Goal: Task Accomplishment & Management: Use online tool/utility

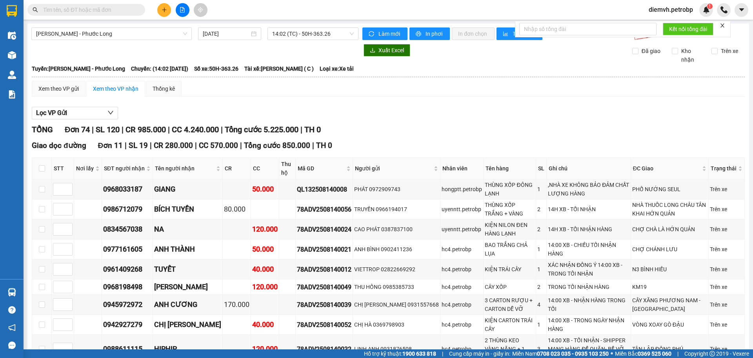
scroll to position [471, 0]
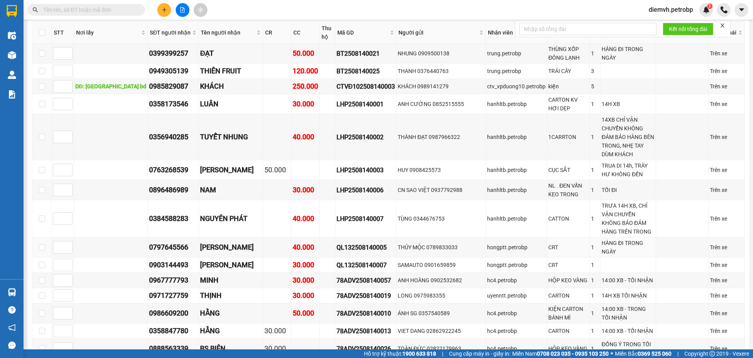
scroll to position [405, 0]
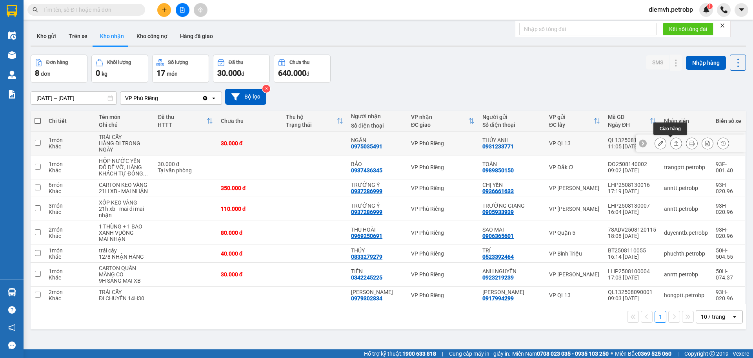
click at [674, 140] on icon at bounding box center [676, 142] width 5 height 5
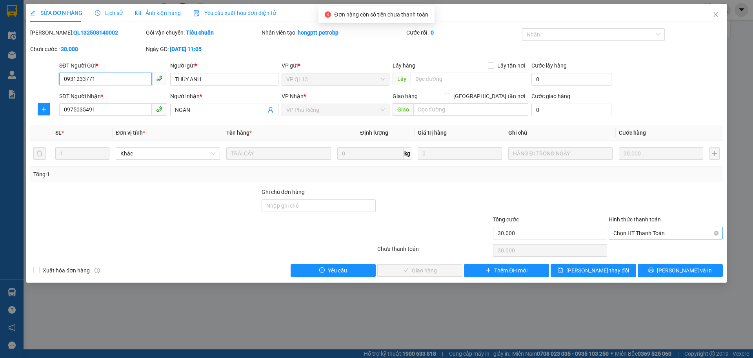
click at [629, 230] on span "Chọn HT Thanh Toán" at bounding box center [666, 233] width 105 height 12
click at [624, 248] on div "Tại văn phòng" at bounding box center [666, 248] width 105 height 9
type input "0"
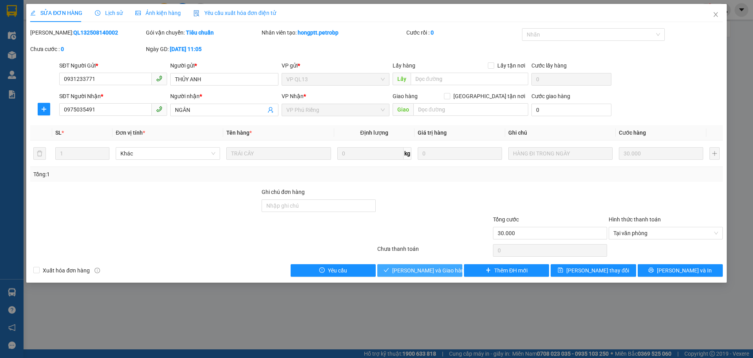
drag, startPoint x: 405, startPoint y: 272, endPoint x: 405, endPoint y: 266, distance: 6.3
click at [405, 272] on span "[PERSON_NAME] và Giao hàng" at bounding box center [429, 270] width 75 height 9
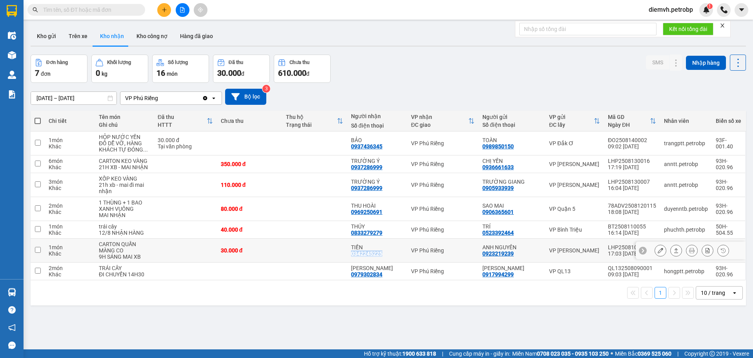
drag, startPoint x: 353, startPoint y: 253, endPoint x: 386, endPoint y: 253, distance: 33.0
click at [386, 253] on td "TIẾN 0342245225" at bounding box center [377, 251] width 60 height 24
checkbox input "true"
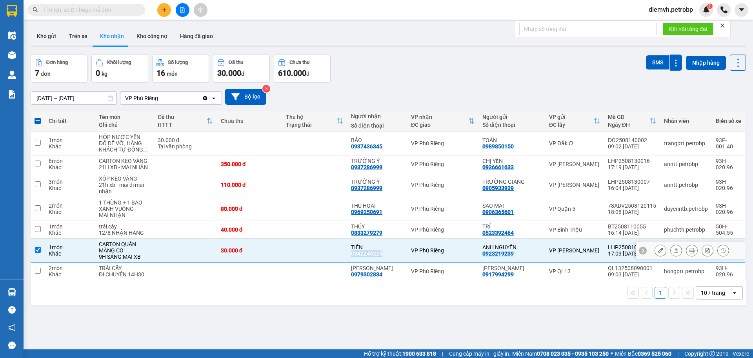
copy div "0342245225"
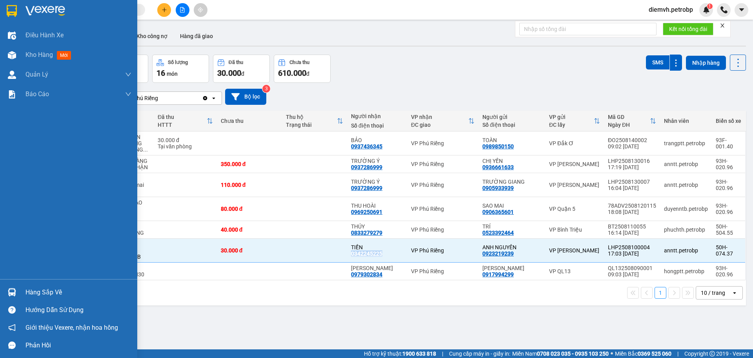
click at [38, 293] on div "Hàng sắp về" at bounding box center [79, 292] width 106 height 12
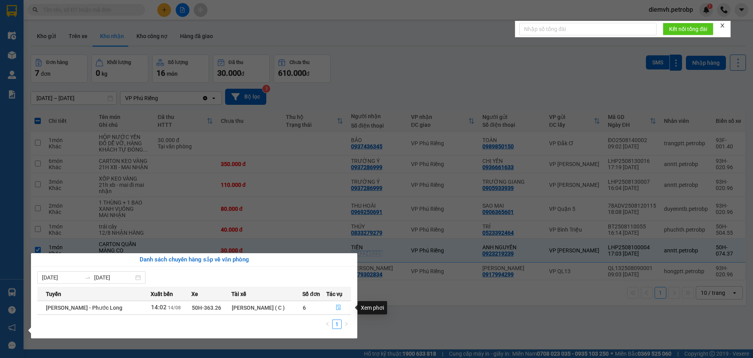
click at [341, 307] on button "button" at bounding box center [339, 307] width 24 height 13
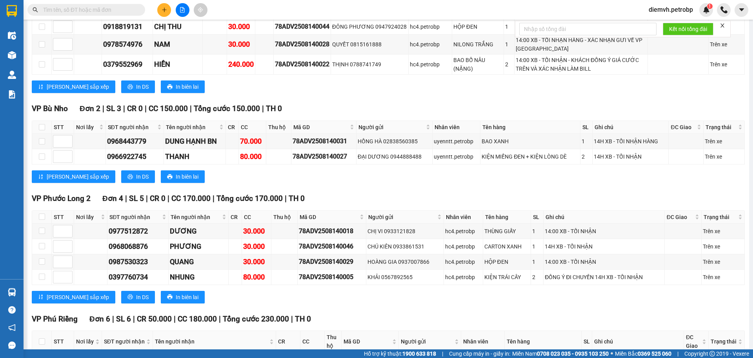
scroll to position [1543, 0]
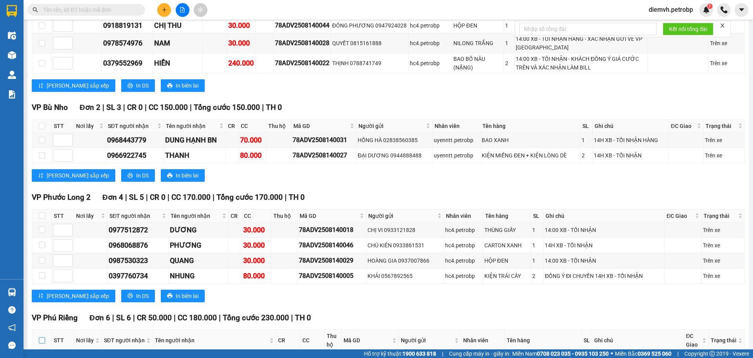
click at [43, 337] on input "checkbox" at bounding box center [42, 340] width 6 height 6
checkbox input "true"
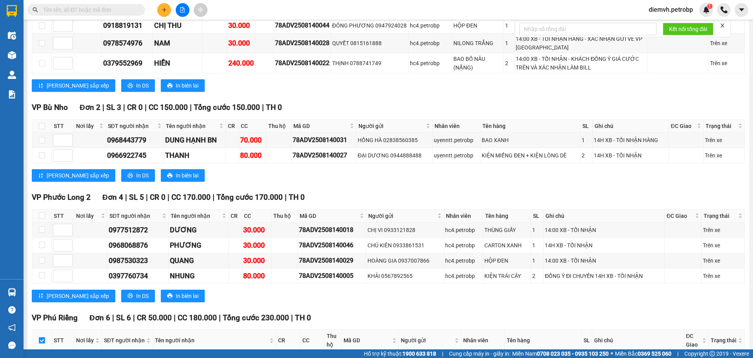
checkbox input "true"
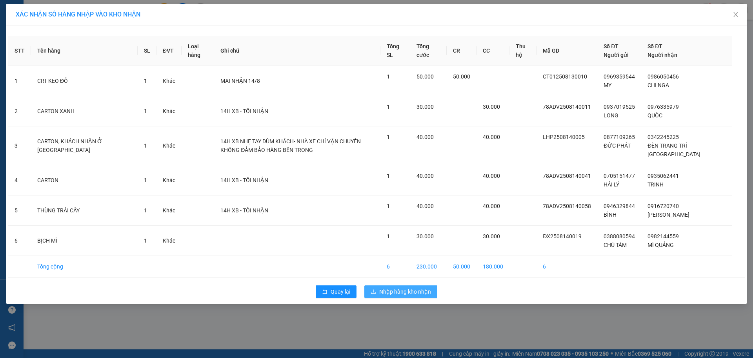
click at [390, 291] on span "Nhập hàng kho nhận" at bounding box center [405, 291] width 52 height 9
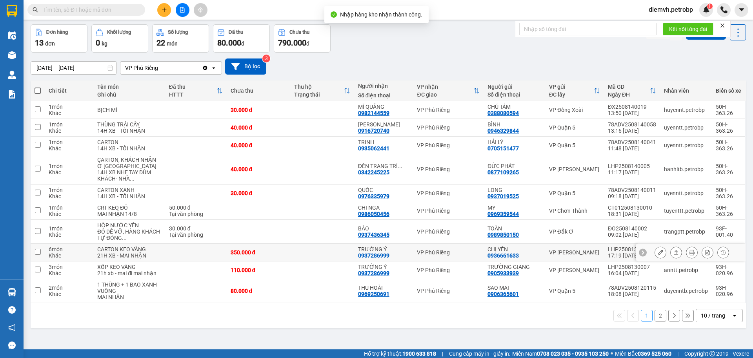
scroll to position [36, 0]
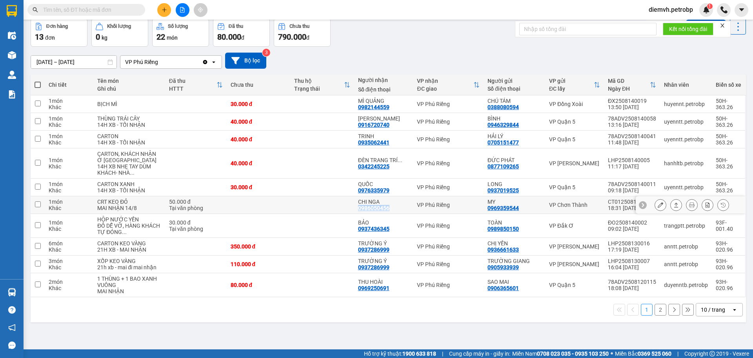
drag, startPoint x: 353, startPoint y: 215, endPoint x: 384, endPoint y: 215, distance: 31.0
click at [384, 214] on td "CHI NGA 0986050456" at bounding box center [383, 205] width 59 height 18
checkbox input "true"
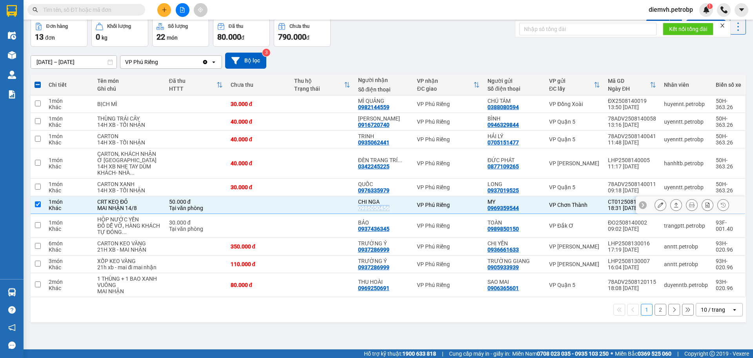
copy div "0986050456"
